Goal: Information Seeking & Learning: Find specific fact

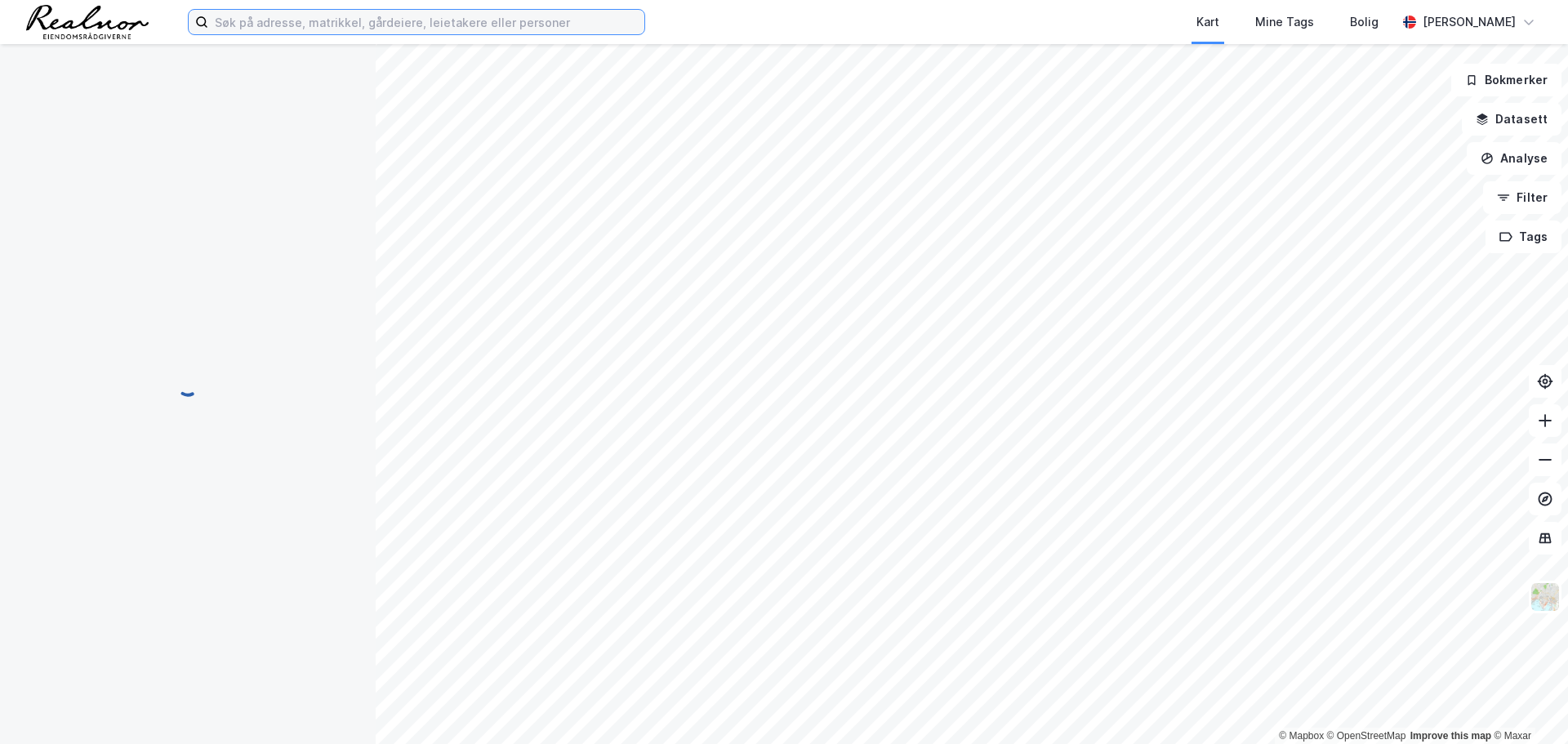
click at [380, 29] on input at bounding box center [426, 22] width 436 height 24
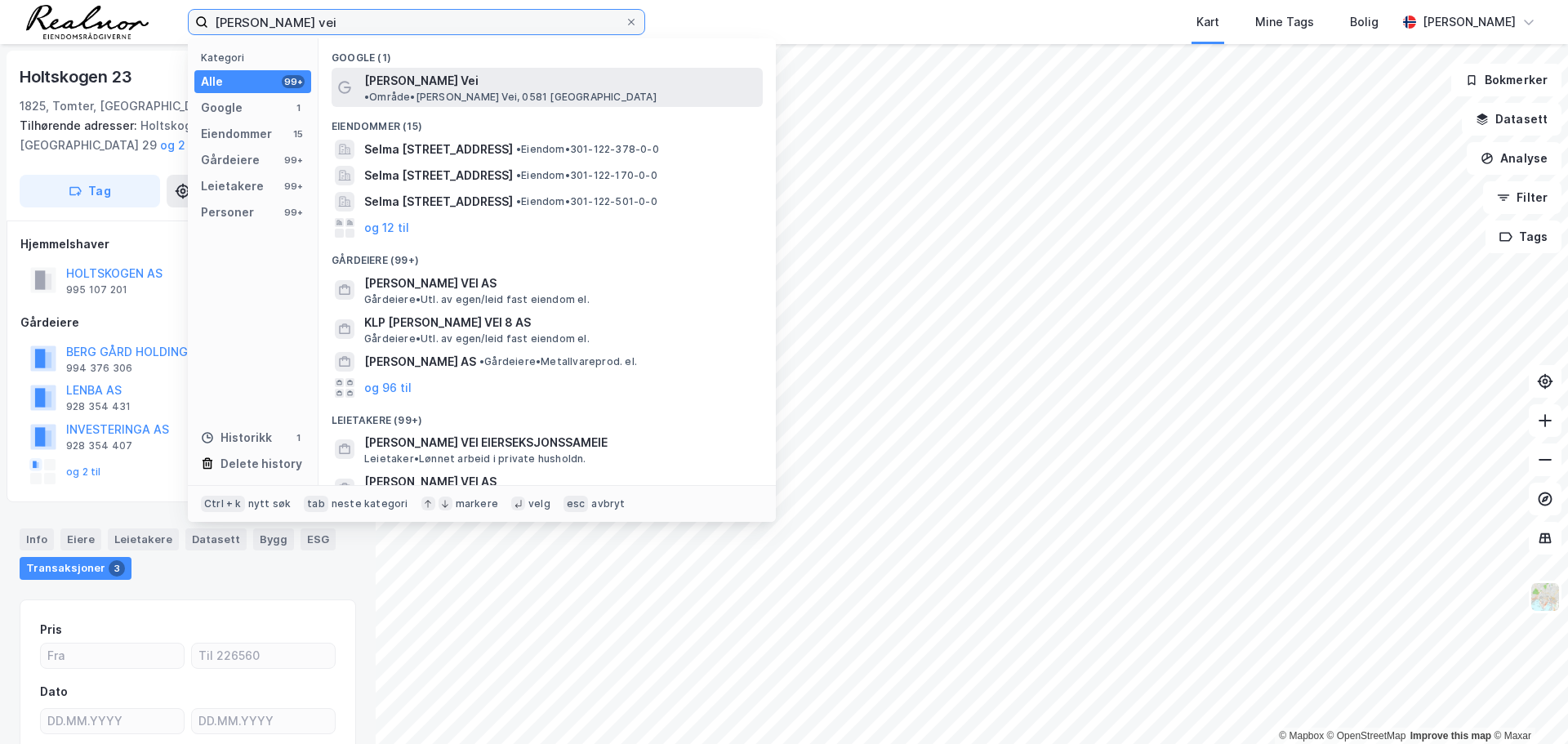
type input "selma ellefsens vei"
click at [498, 72] on div "Selma Ellefsens Vei • Område • Selma Ellefsens Vei, 0581 Oslo" at bounding box center [562, 87] width 395 height 33
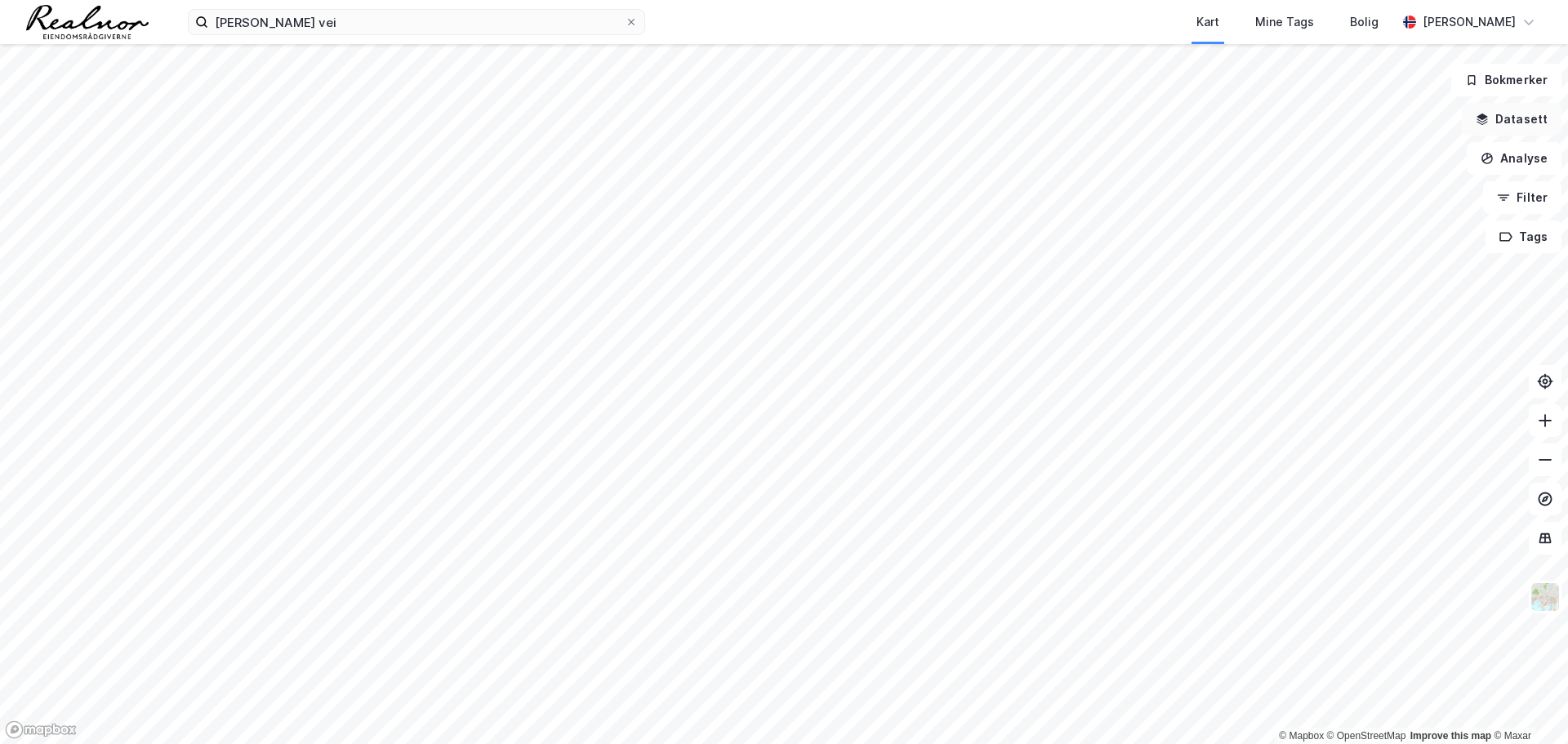
click at [1523, 119] on button "Datasett" at bounding box center [1512, 119] width 100 height 33
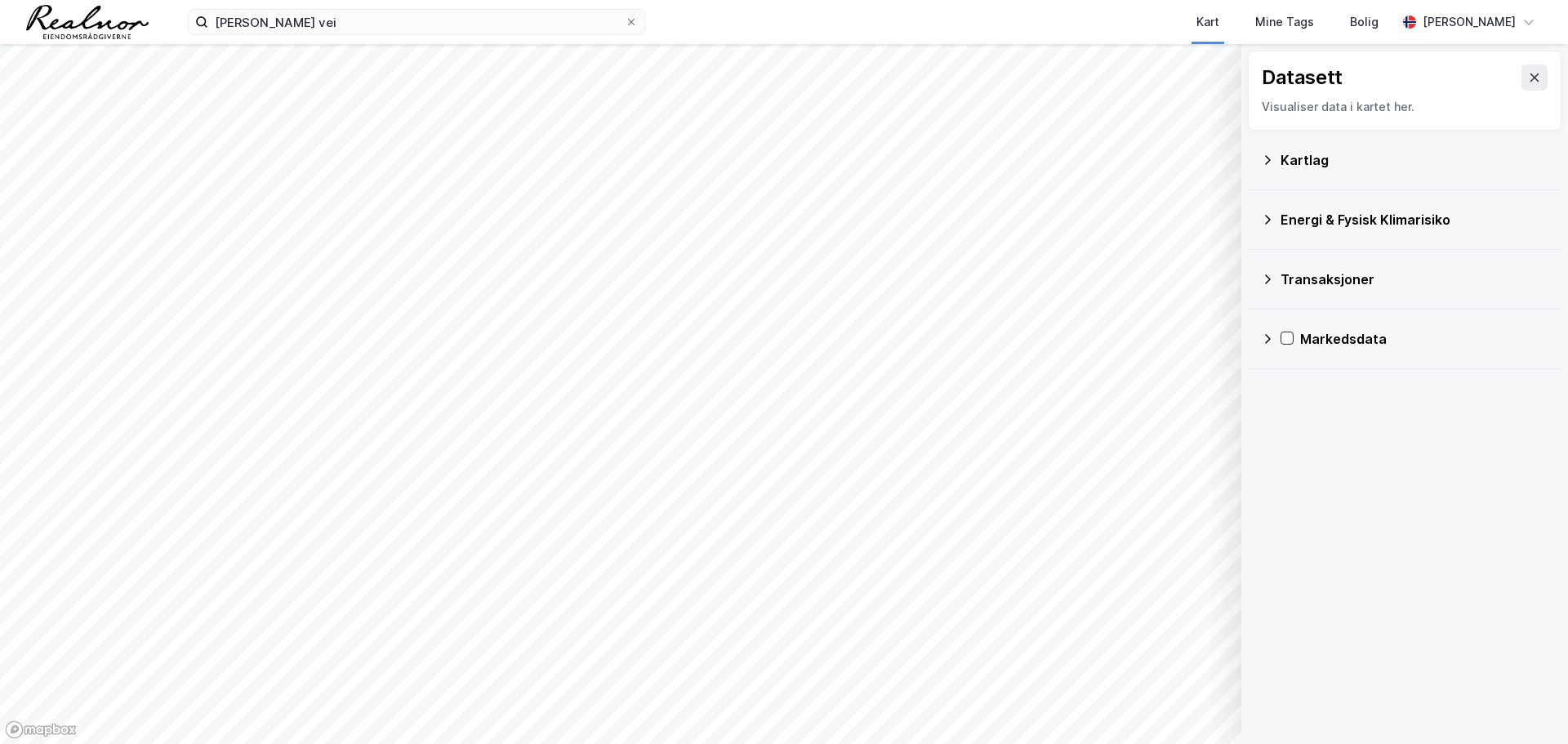
click at [1275, 285] on div "Transaksjoner" at bounding box center [1404, 279] width 288 height 40
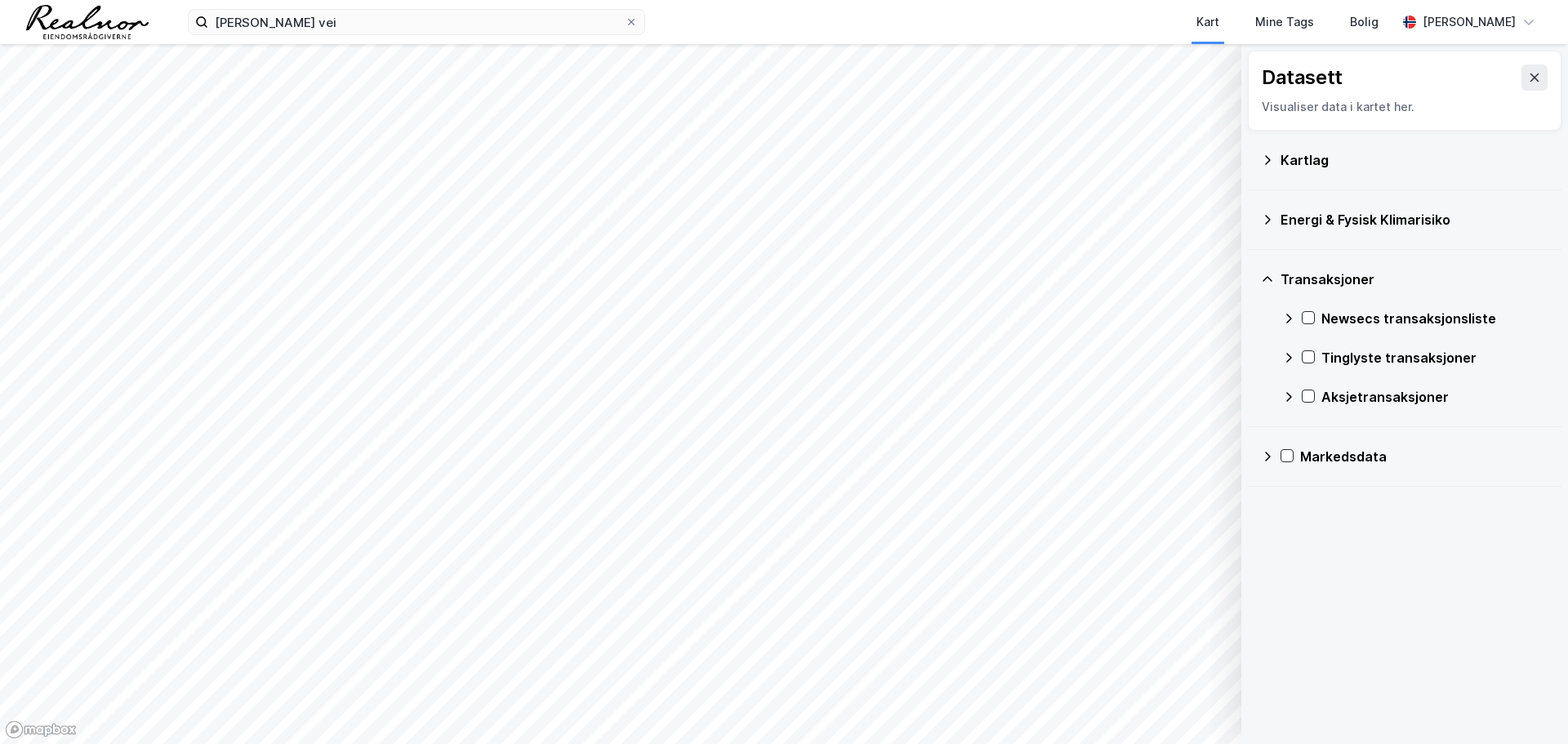
click at [1315, 316] on div "Newsecs transaksjonsliste" at bounding box center [1415, 319] width 266 height 40
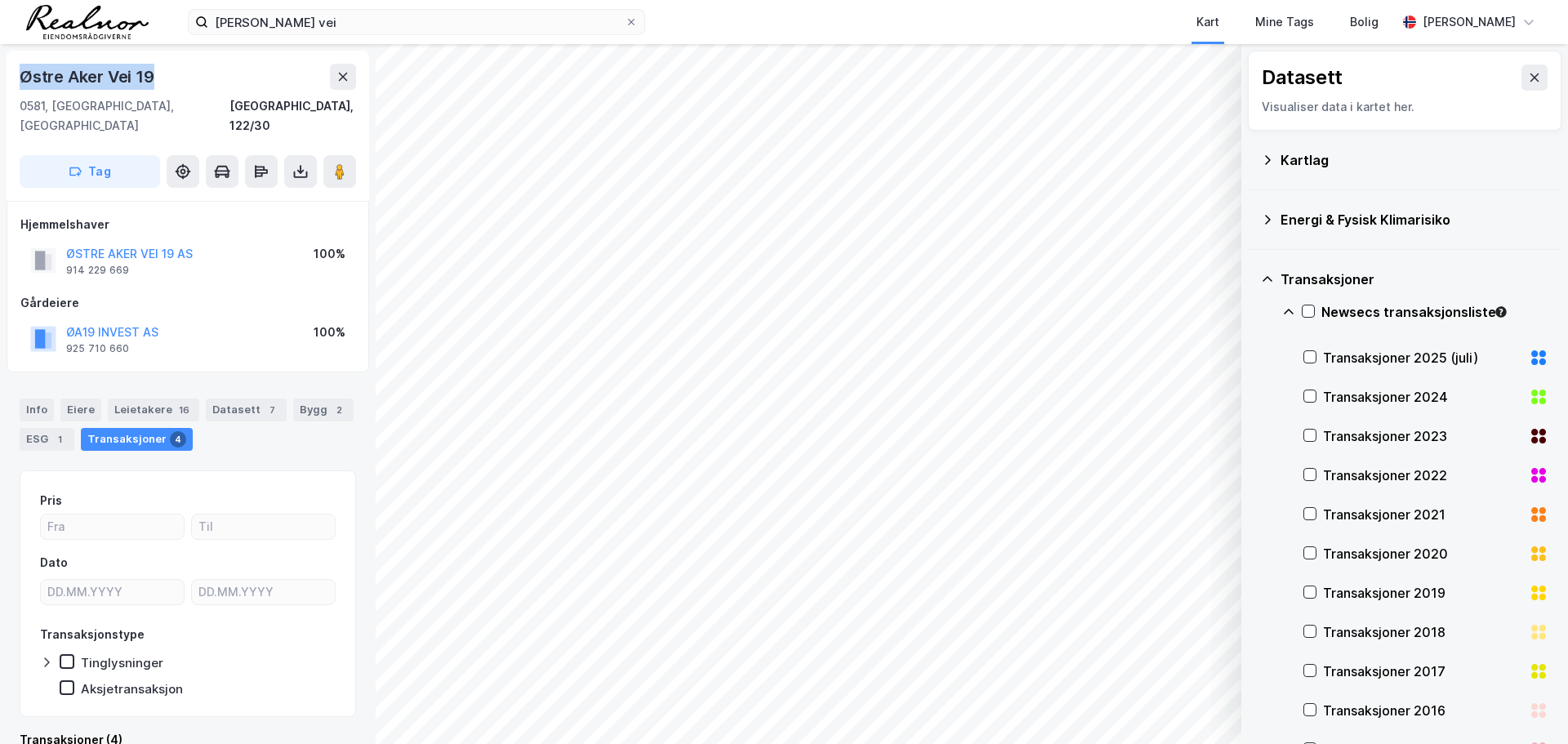
drag, startPoint x: 188, startPoint y: 88, endPoint x: 20, endPoint y: 78, distance: 168.3
click at [20, 78] on div "Østre Aker Vei 19" at bounding box center [188, 77] width 337 height 26
copy div "Østre Aker Vei 19"
